Goal: Download file/media

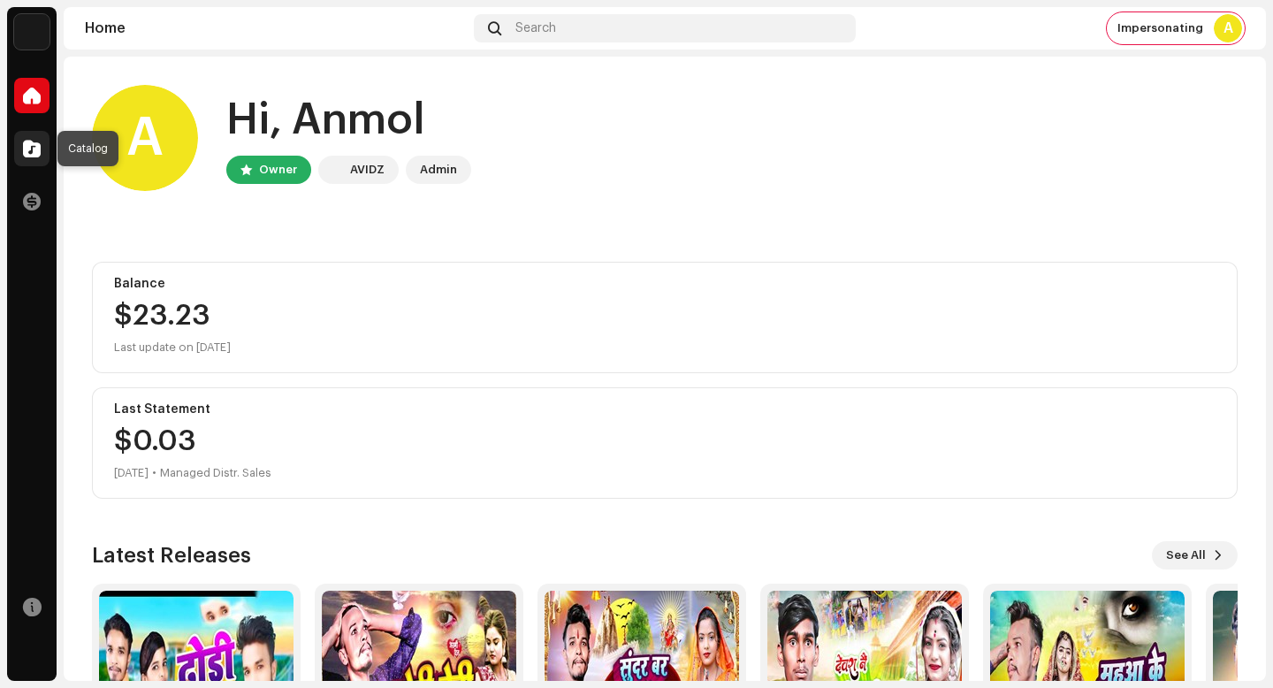
click at [29, 141] on span at bounding box center [32, 148] width 18 height 14
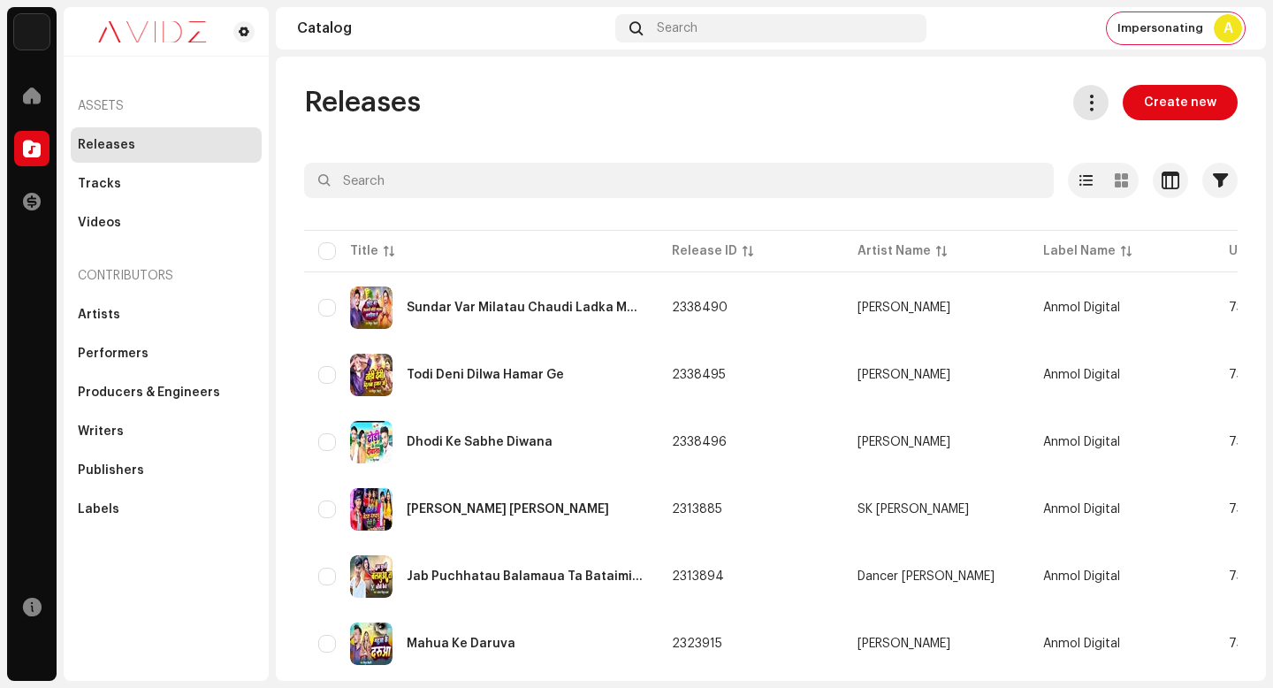
click at [1075, 98] on button at bounding box center [1091, 102] width 35 height 35
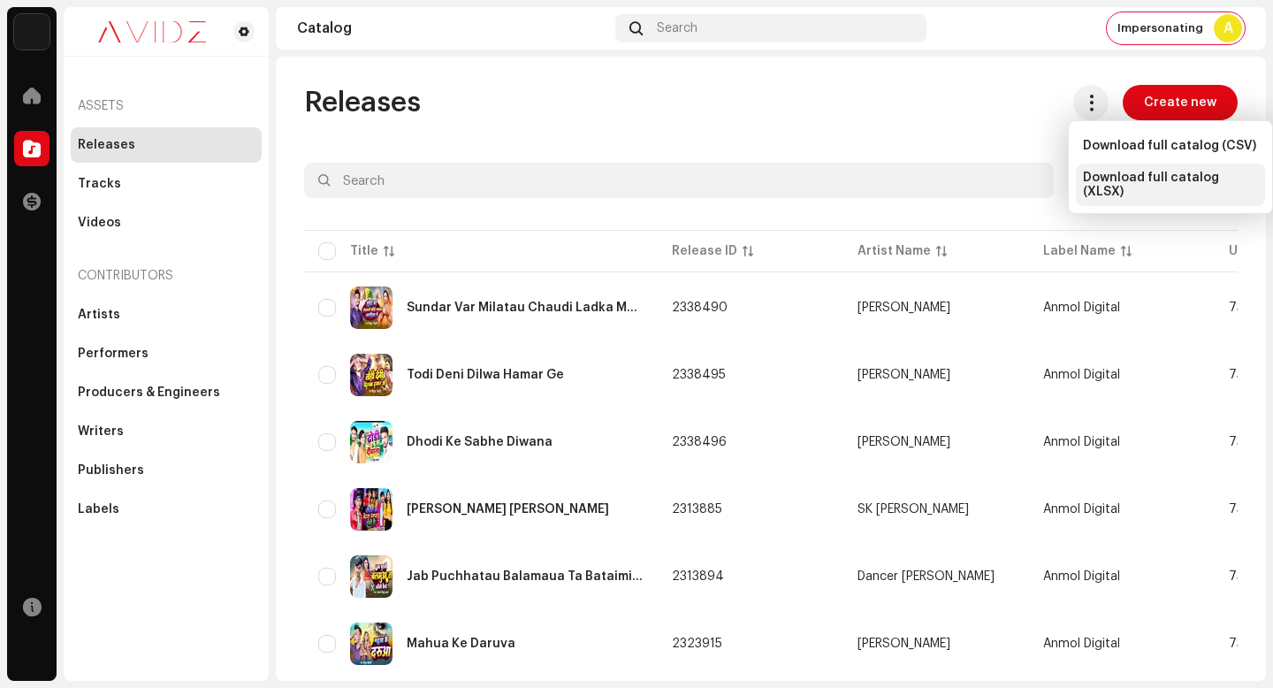
click at [1168, 178] on span "Download full catalog (XLSX)" at bounding box center [1170, 185] width 175 height 28
click at [730, 93] on div "Releases Create new" at bounding box center [771, 102] width 934 height 35
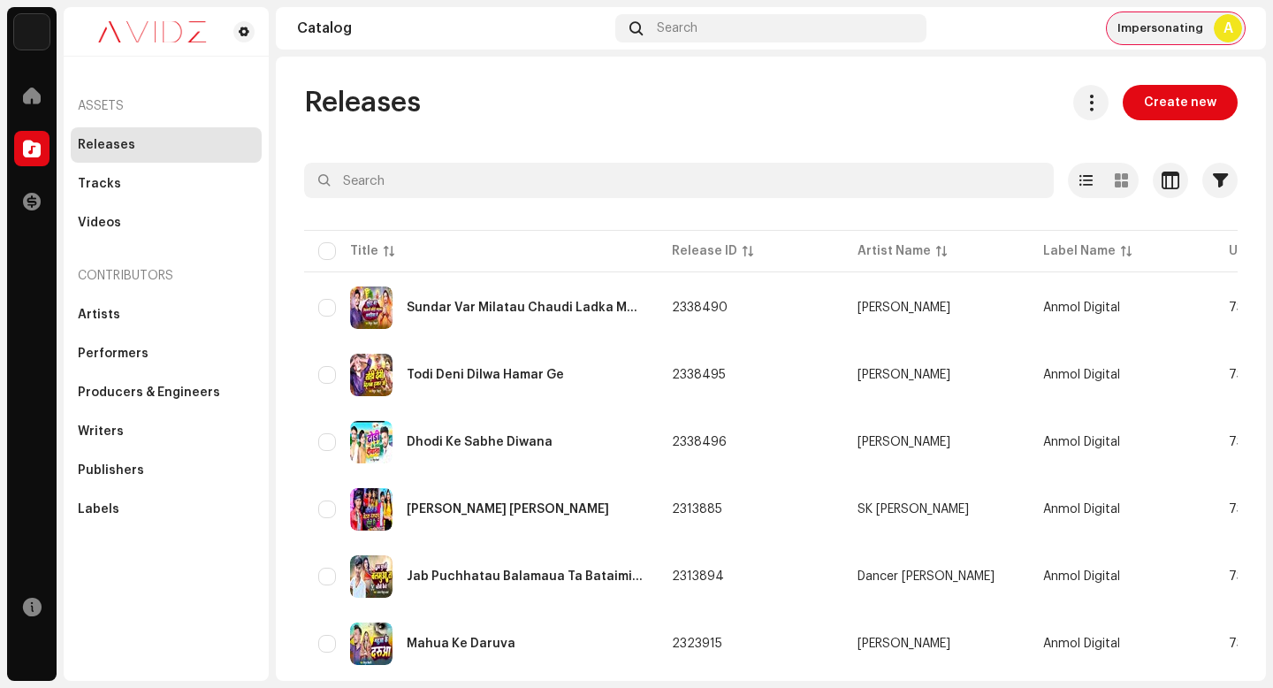
click at [1184, 27] on span "Impersonating" at bounding box center [1161, 28] width 86 height 14
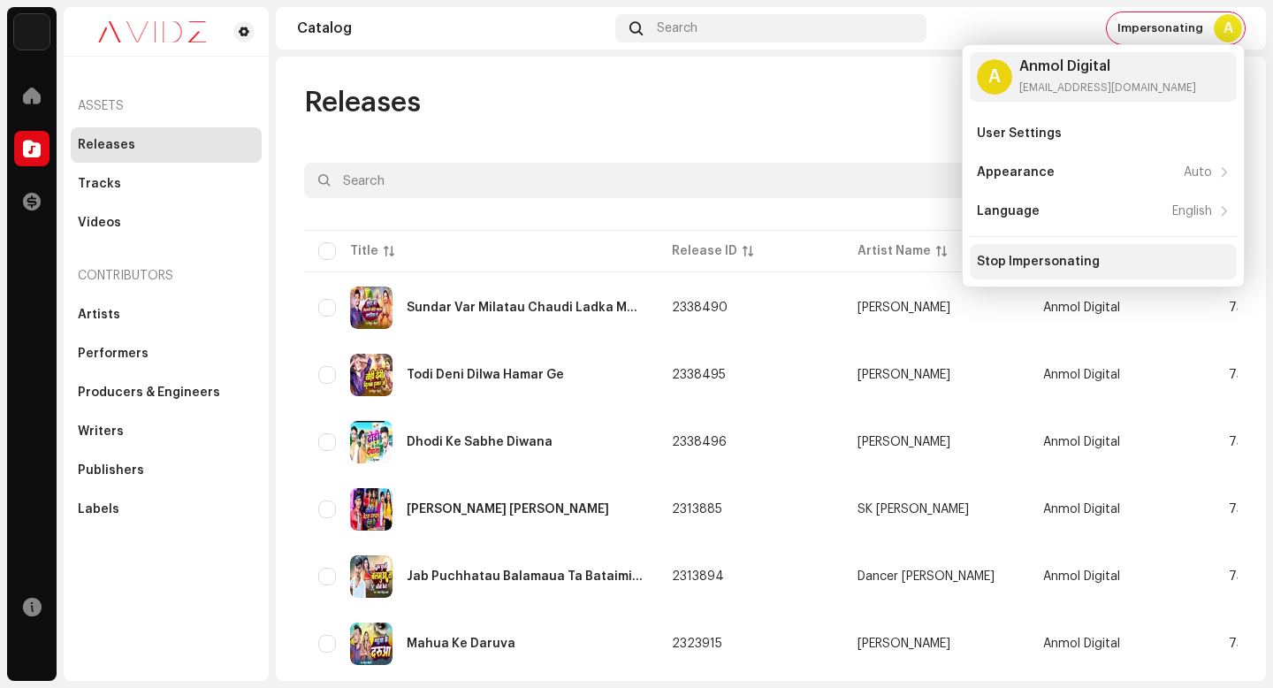
click at [1188, 250] on div "Stop Impersonating" at bounding box center [1103, 261] width 267 height 35
